Goal: Complete application form

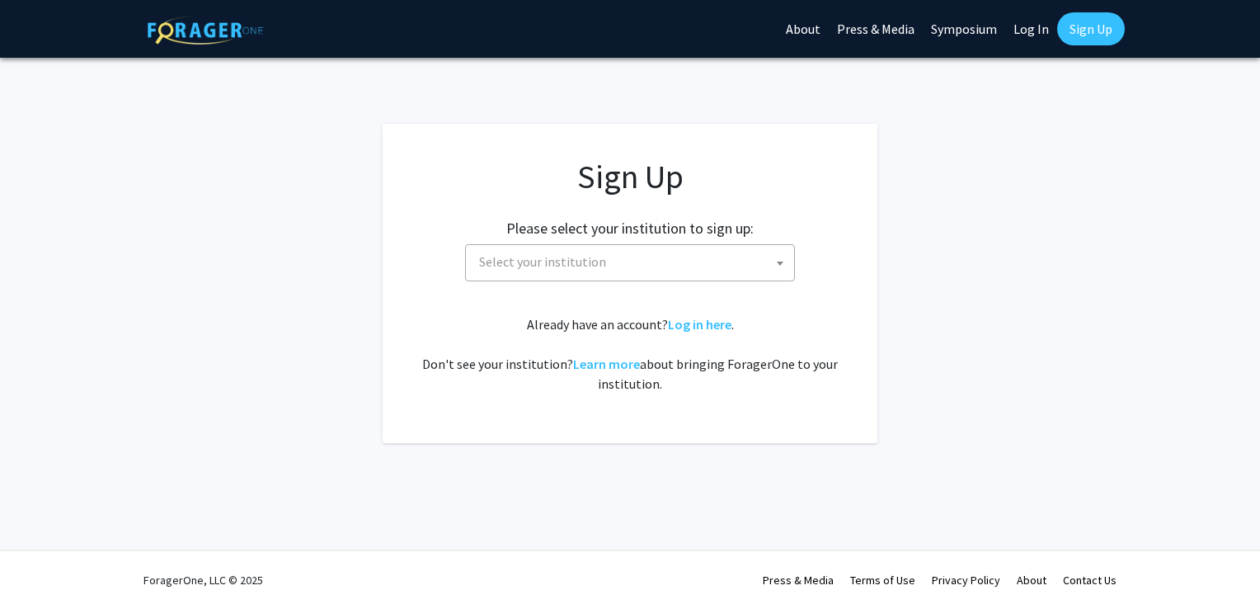
click at [777, 265] on b at bounding box center [780, 263] width 7 height 4
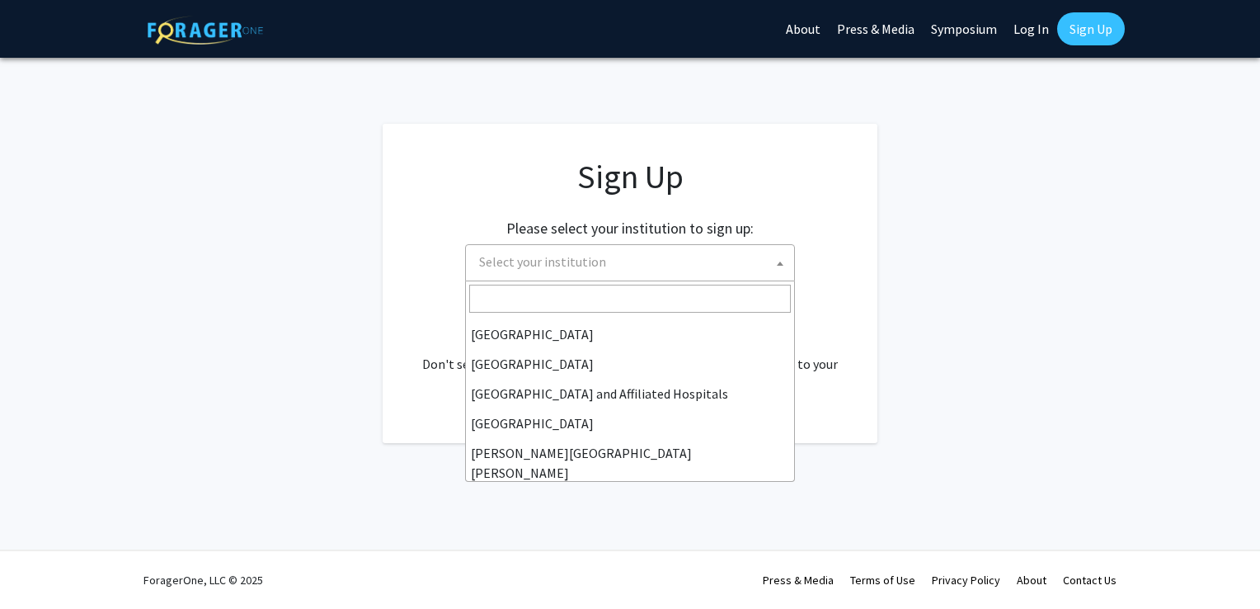
scroll to position [247, 0]
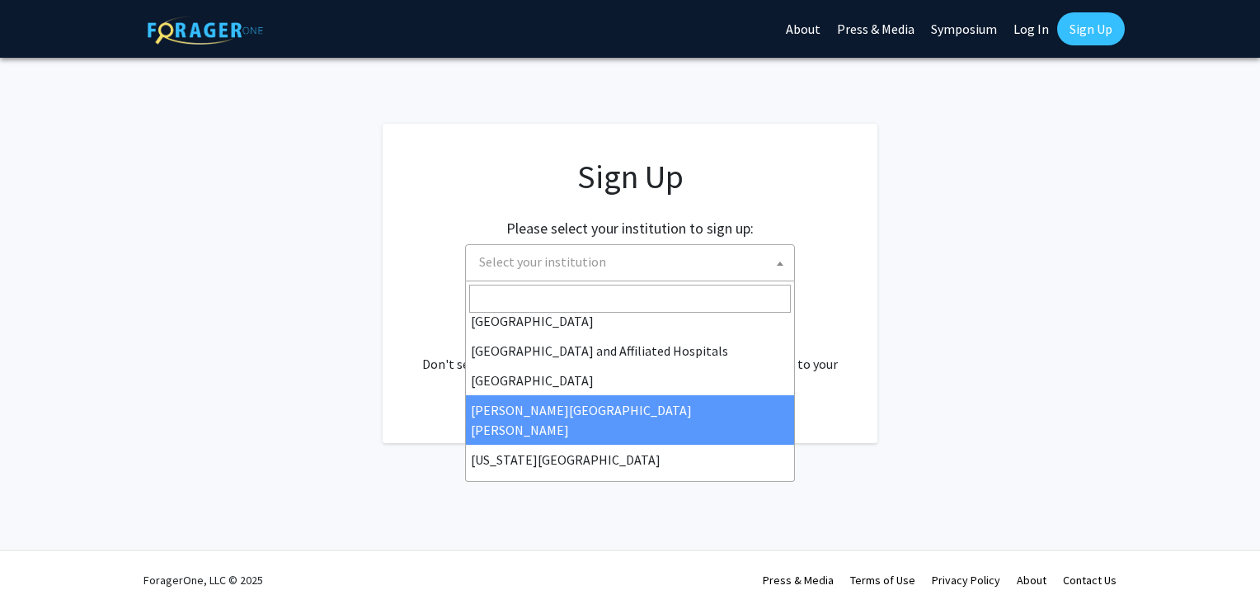
select select "1"
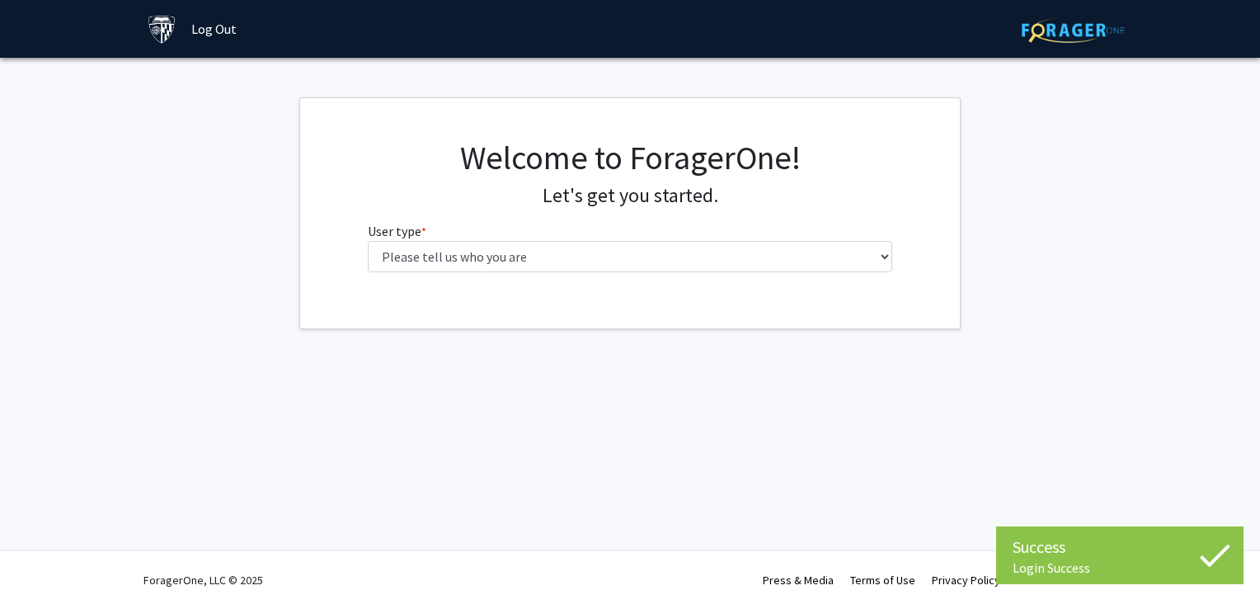
click at [655, 272] on div "Welcome to ForagerOne! Let's get you started. User type * required Please tell …" at bounding box center [631, 212] width 550 height 148
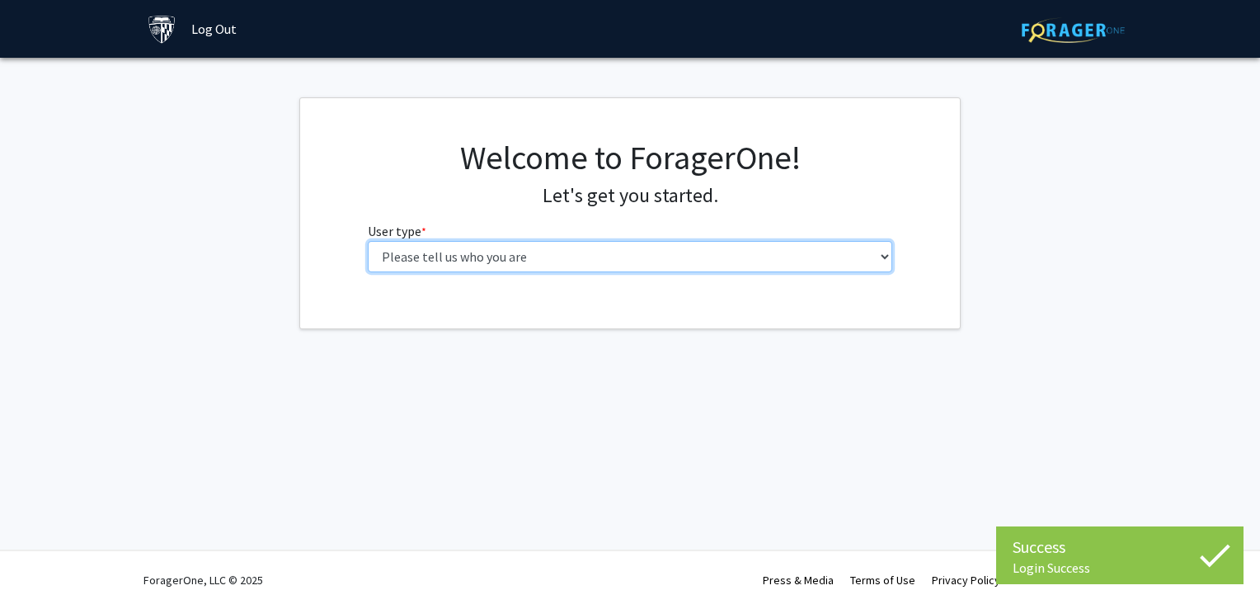
click at [845, 261] on select "Please tell us who you are Undergraduate Student Master's Student Doctoral Cand…" at bounding box center [630, 256] width 525 height 31
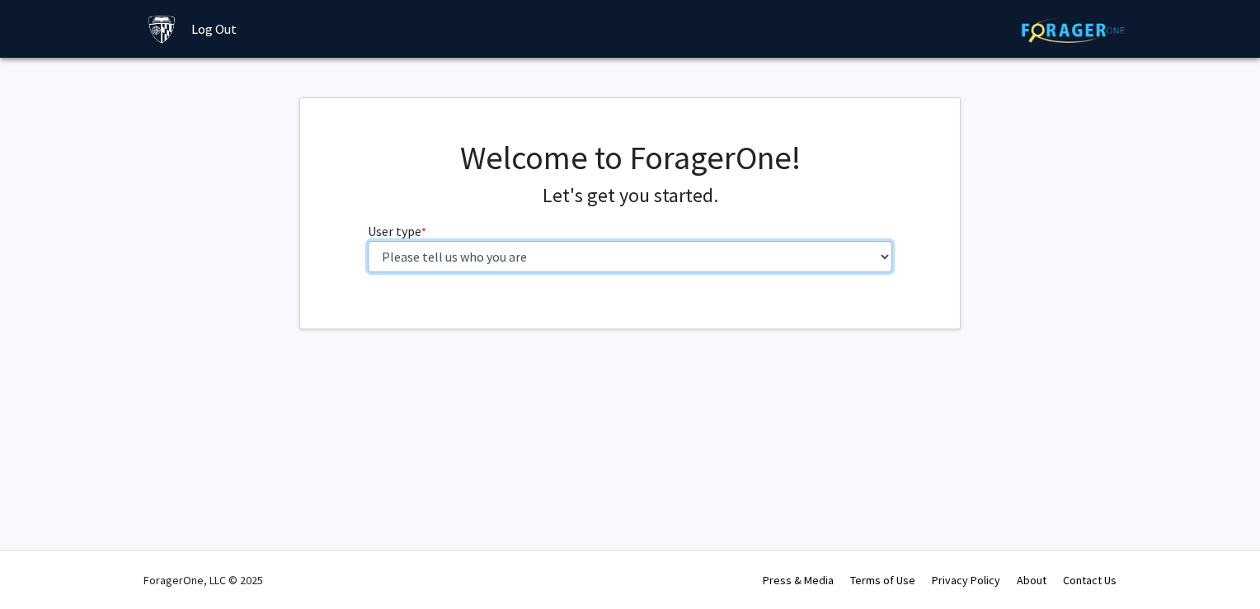
select select "2: masters"
click at [368, 241] on select "Please tell us who you are Undergraduate Student Master's Student Doctoral Cand…" at bounding box center [630, 256] width 525 height 31
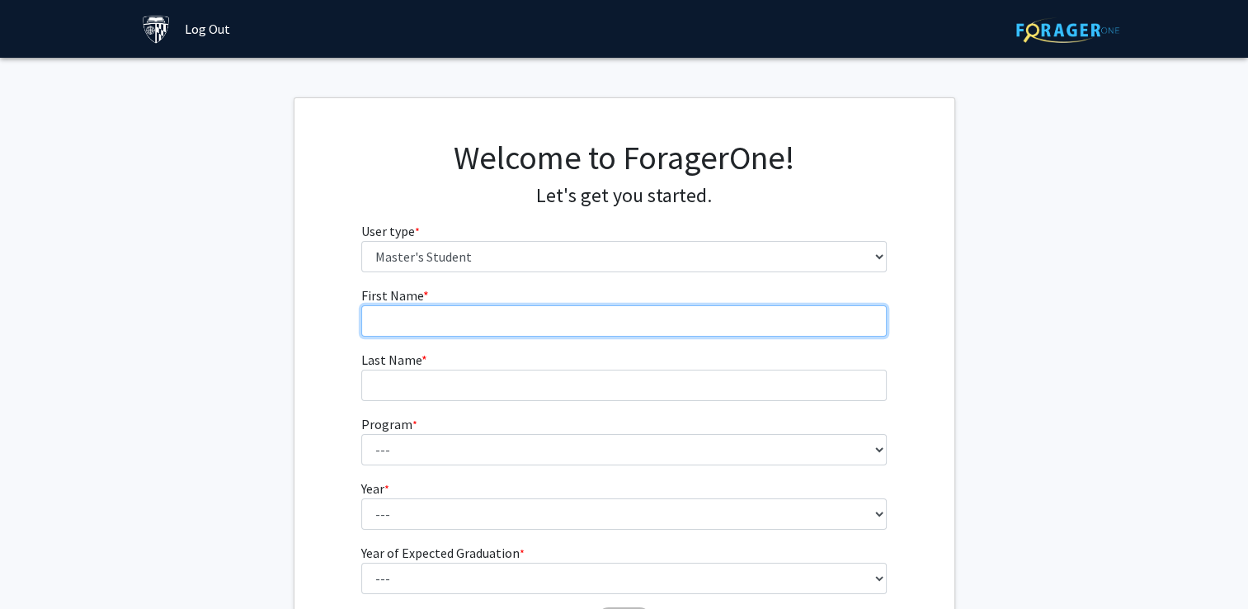
click at [818, 330] on input "First Name * required" at bounding box center [623, 320] width 525 height 31
type input "[PERSON_NAME]"
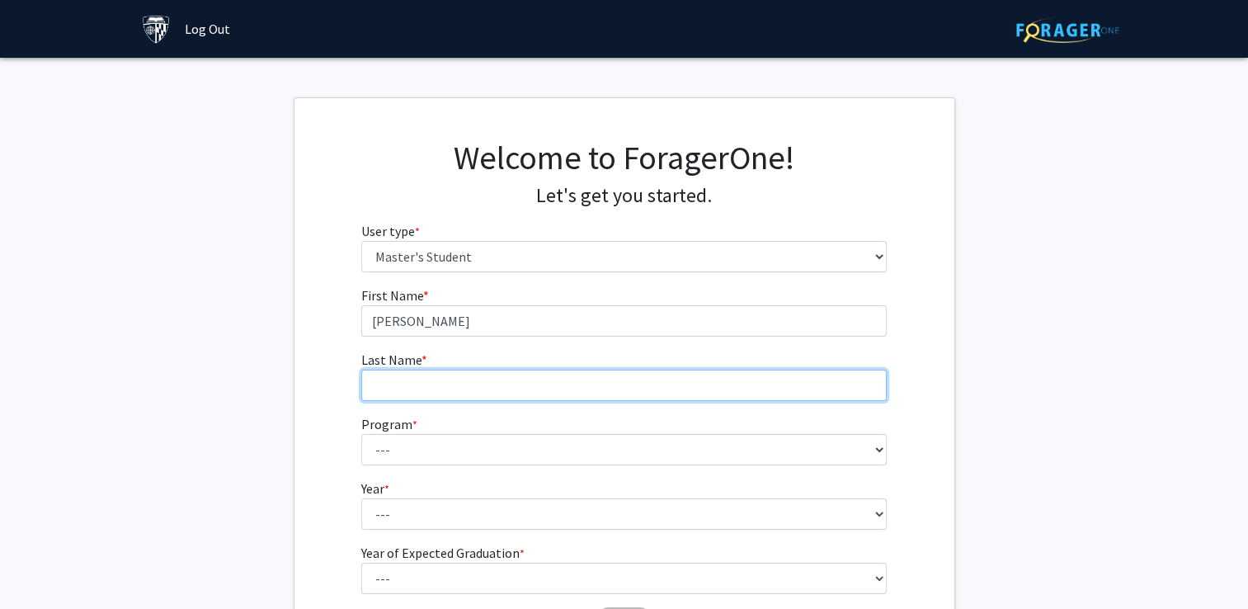
type input "[PERSON_NAME]"
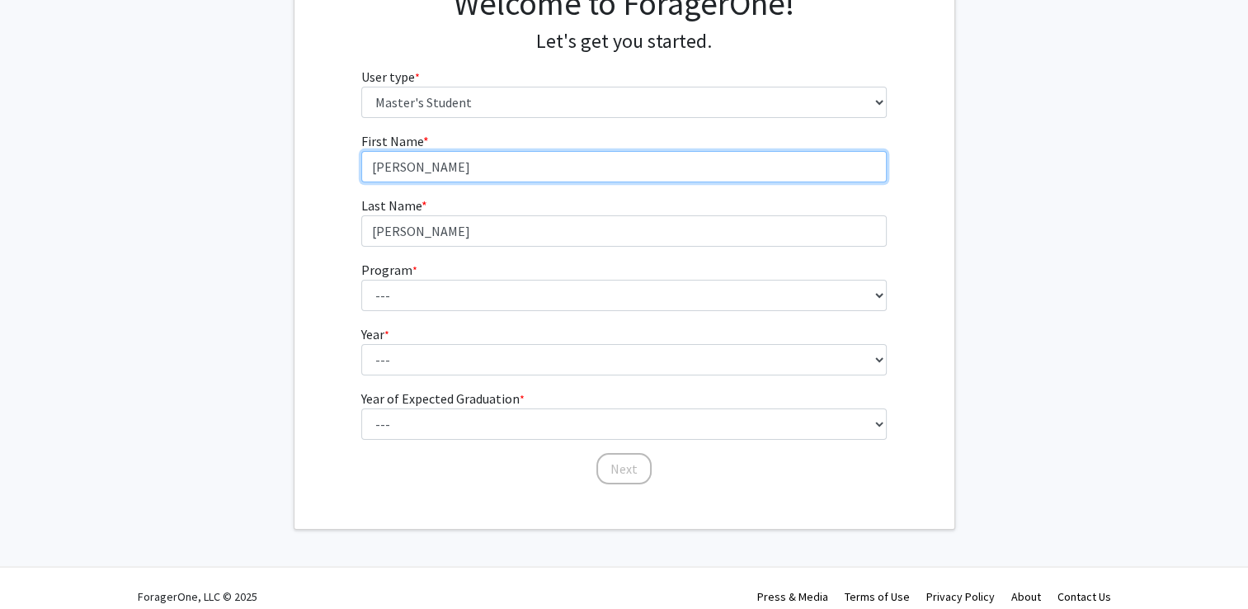
scroll to position [165, 0]
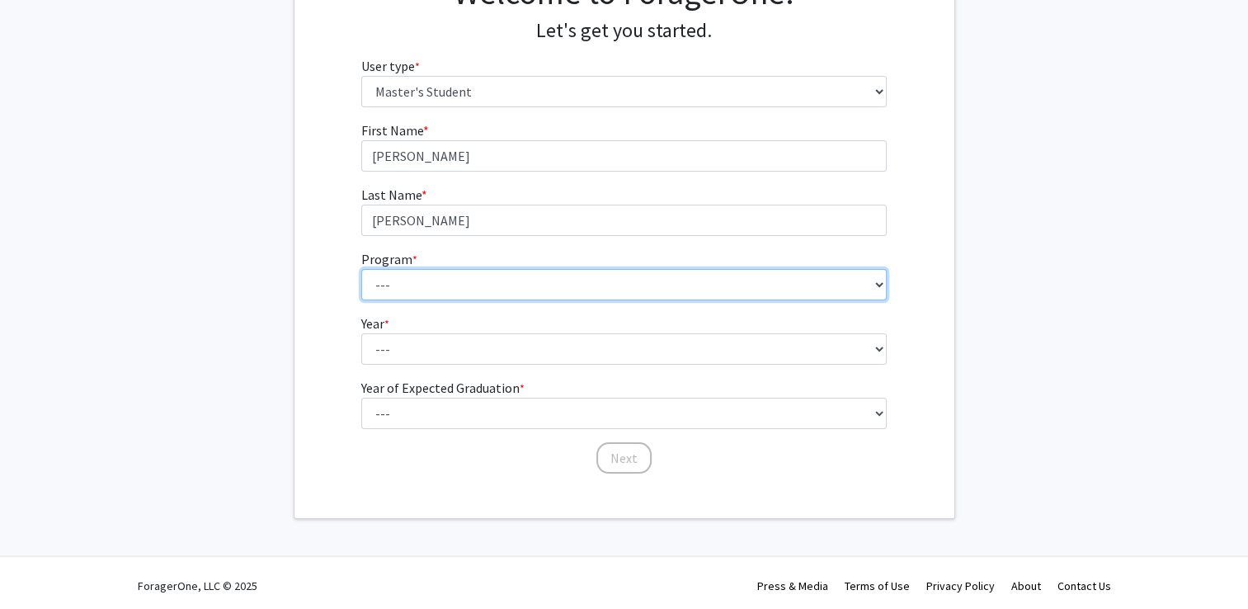
click at [450, 287] on select "--- Anatomy Education Applied and Computational Mathematics Applied Biomedical …" at bounding box center [623, 284] width 525 height 31
select select "81: 67"
click at [361, 269] on select "--- Anatomy Education Applied and Computational Mathematics Applied Biomedical …" at bounding box center [623, 284] width 525 height 31
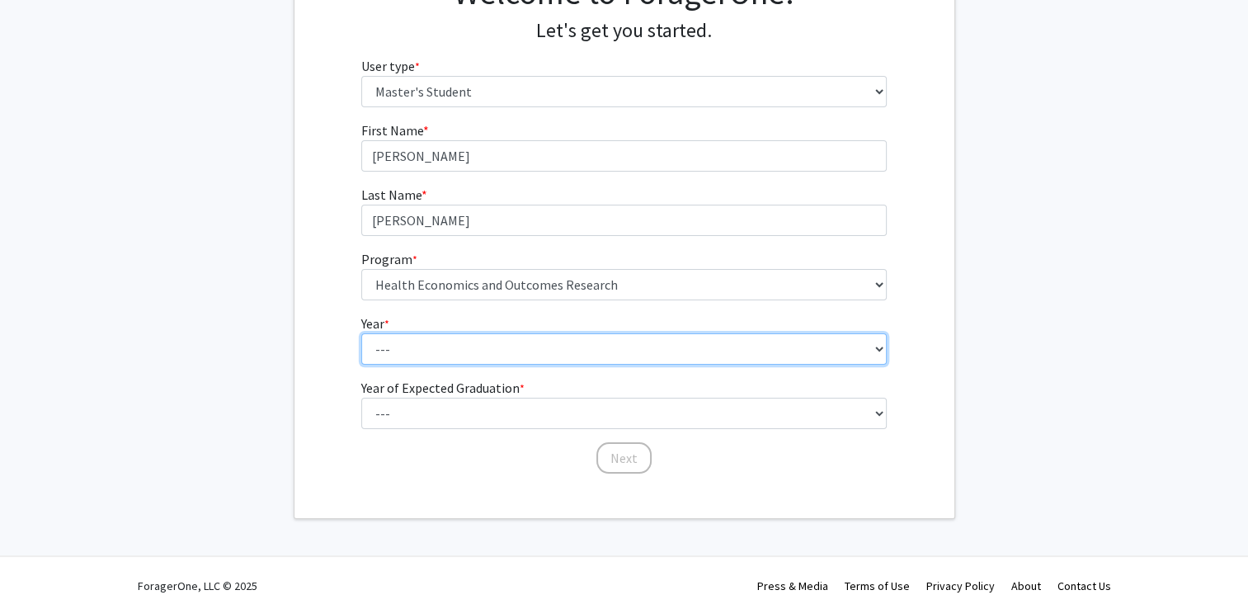
click at [426, 355] on select "--- First Year Second Year" at bounding box center [623, 348] width 525 height 31
select select "1: first_year"
click at [361, 333] on select "--- First Year Second Year" at bounding box center [623, 348] width 525 height 31
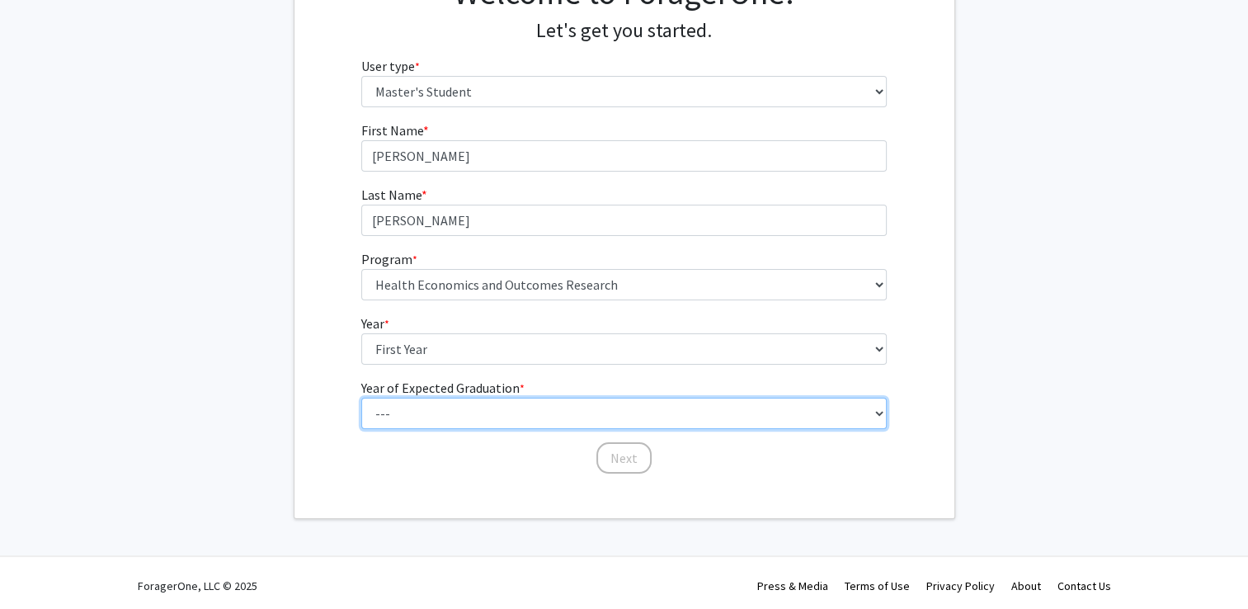
click at [407, 418] on select "--- 2025 2026 2027 2028 2029 2030 2031 2032 2033 2034" at bounding box center [623, 413] width 525 height 31
select select "4: 2028"
click at [361, 398] on select "--- 2025 2026 2027 2028 2029 2030 2031 2032 2033 2034" at bounding box center [623, 413] width 525 height 31
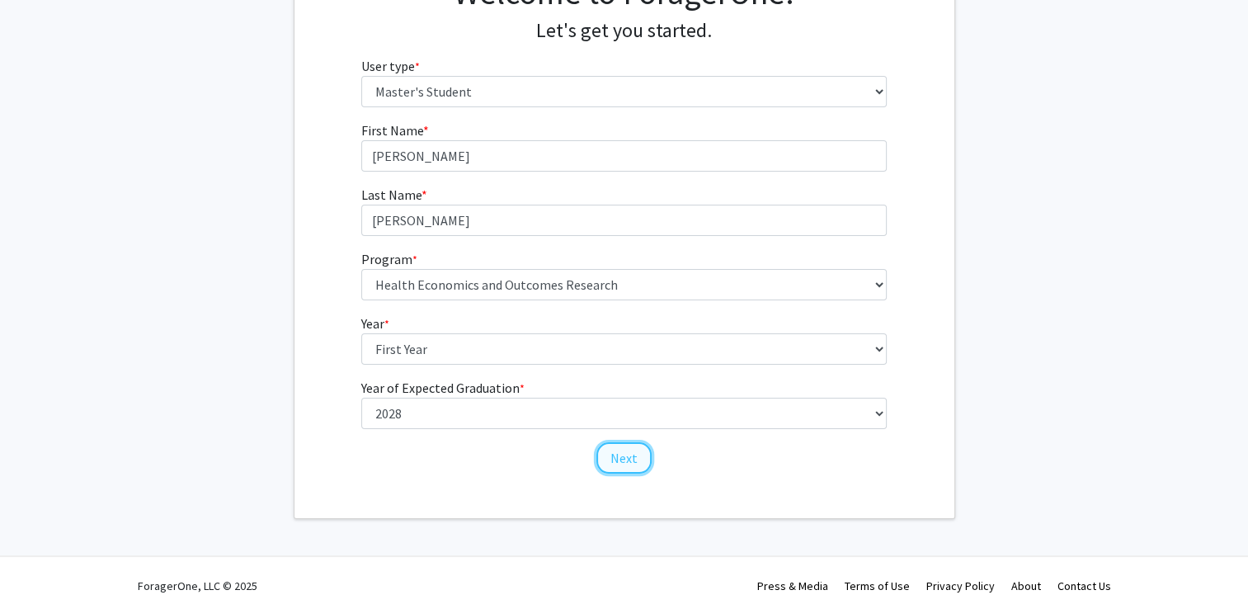
click at [613, 453] on button "Next" at bounding box center [623, 457] width 55 height 31
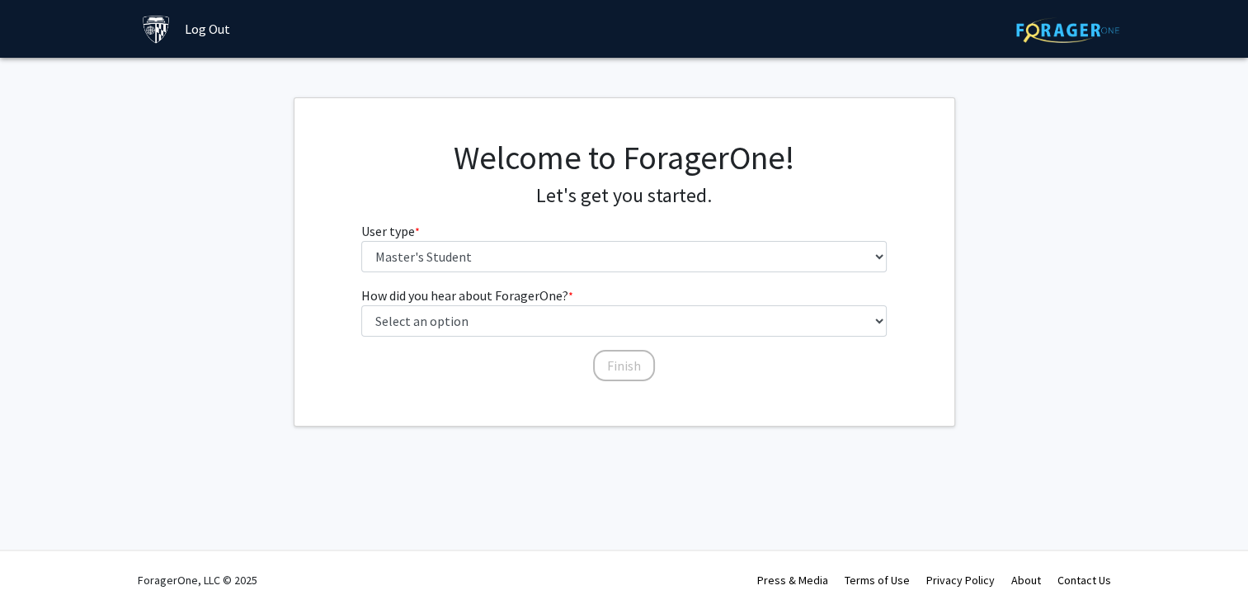
scroll to position [0, 0]
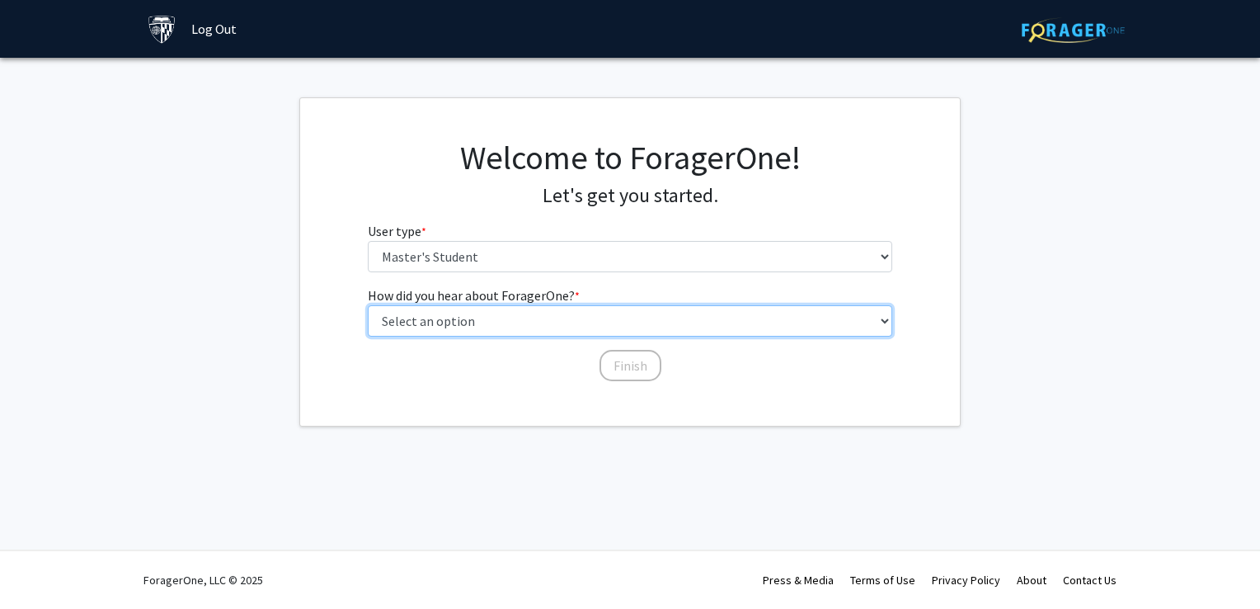
click at [479, 318] on select "Select an option Peer/student recommendation Faculty/staff recommendation Unive…" at bounding box center [630, 320] width 525 height 31
select select "3: university_website"
click at [368, 305] on select "Select an option Peer/student recommendation Faculty/staff recommendation Unive…" at bounding box center [630, 320] width 525 height 31
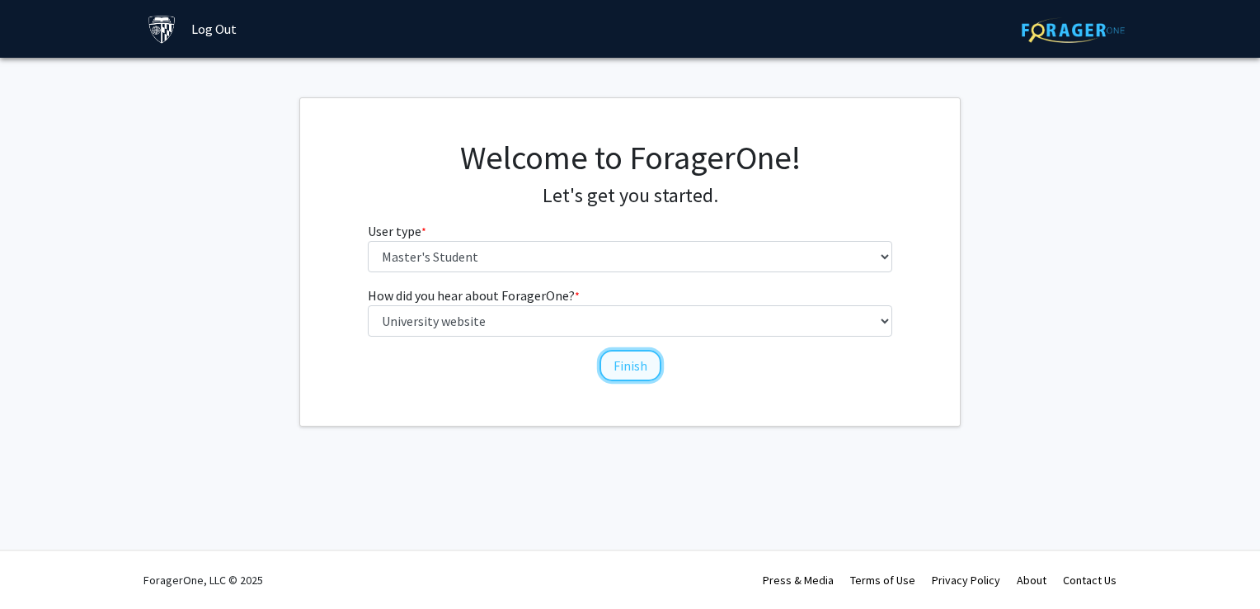
click at [624, 364] on button "Finish" at bounding box center [631, 365] width 62 height 31
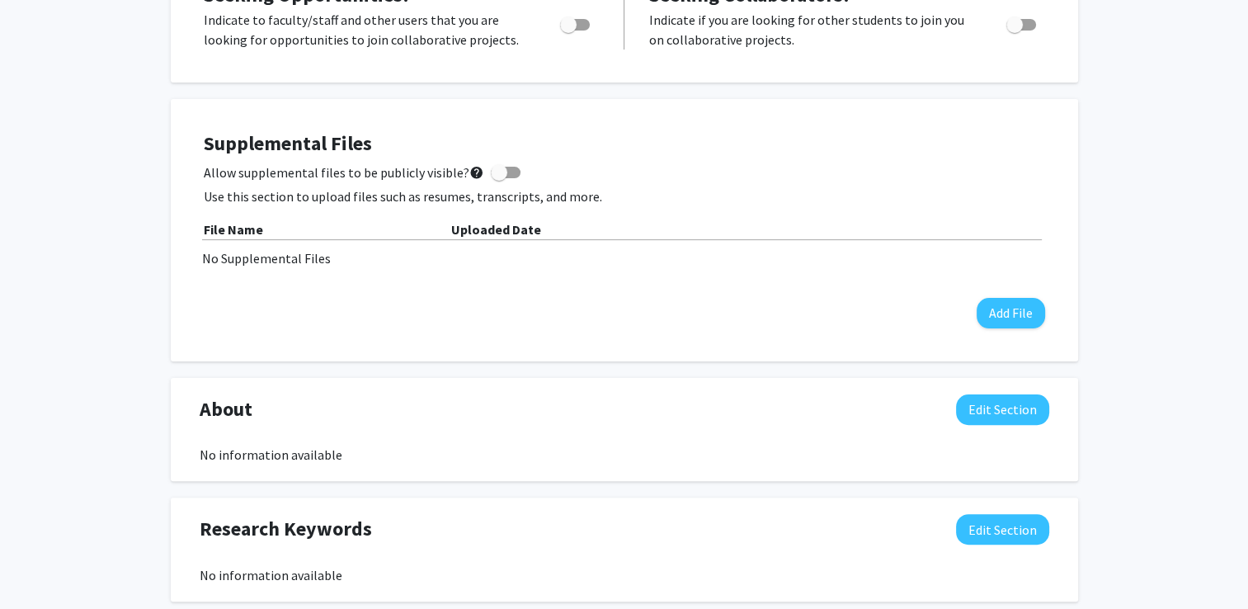
scroll to position [360, 0]
